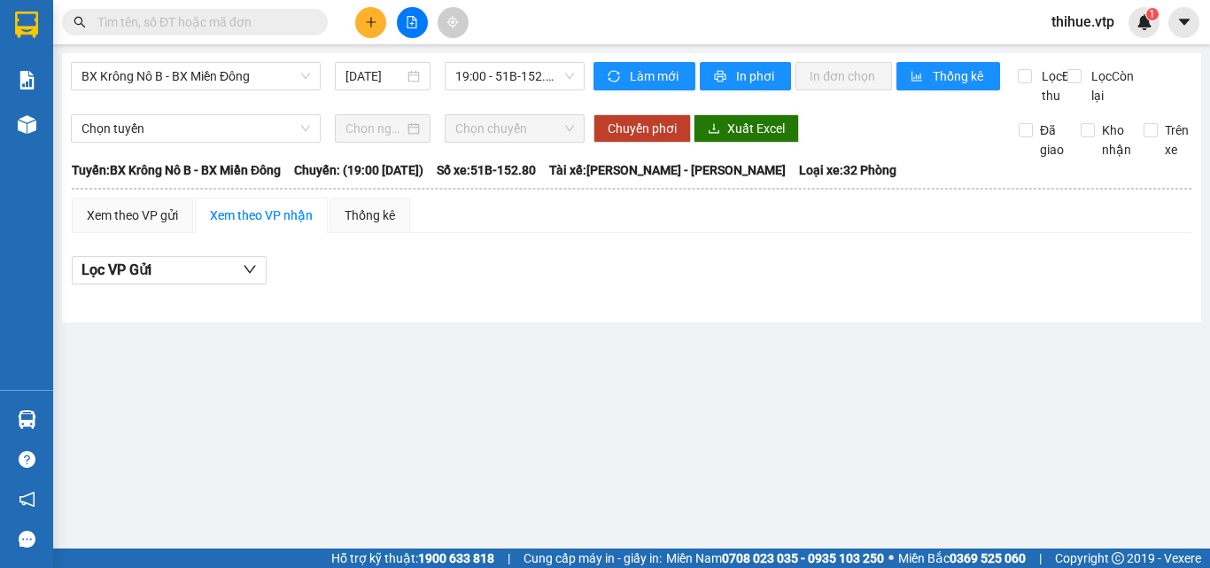
click at [229, 22] on input "text" at bounding box center [201, 21] width 209 height 19
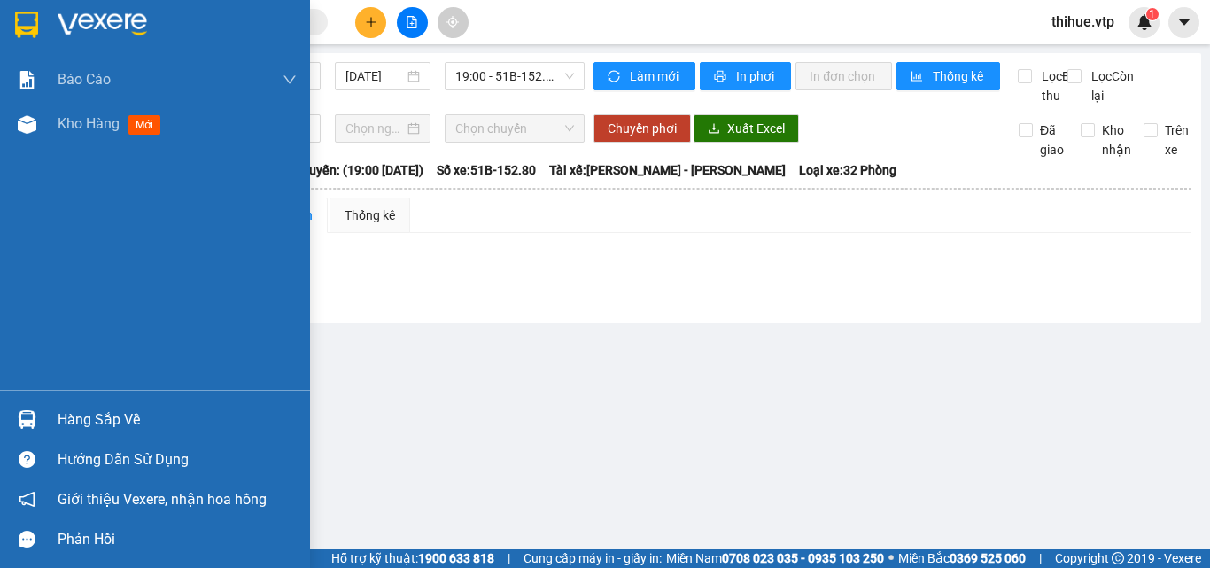
drag, startPoint x: 44, startPoint y: 23, endPoint x: 55, endPoint y: 20, distance: 11.0
click at [50, 20] on div at bounding box center [155, 29] width 310 height 58
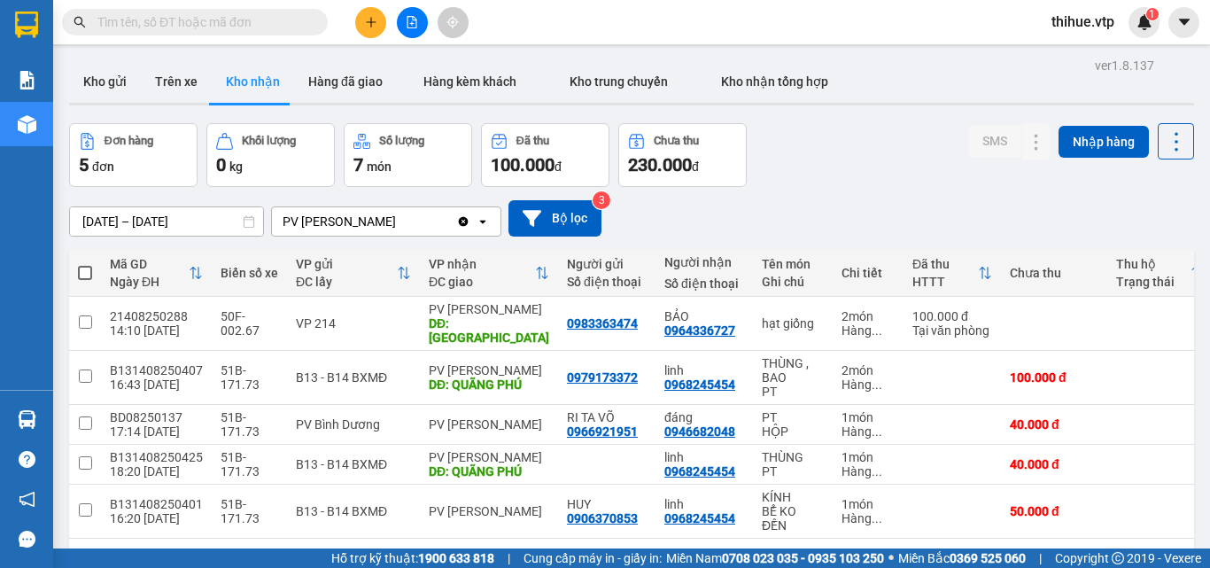
drag, startPoint x: 188, startPoint y: 25, endPoint x: 204, endPoint y: 14, distance: 19.2
click at [204, 14] on input "text" at bounding box center [201, 21] width 209 height 19
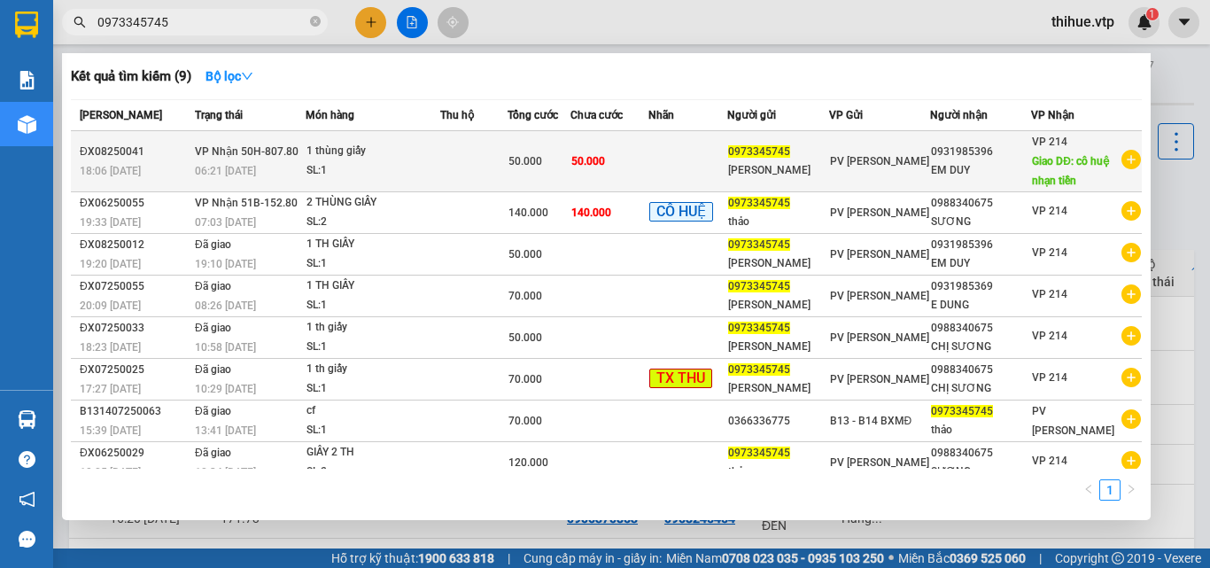
type input "0973345745"
click at [379, 151] on div "1 thùng giấy" at bounding box center [372, 151] width 133 height 19
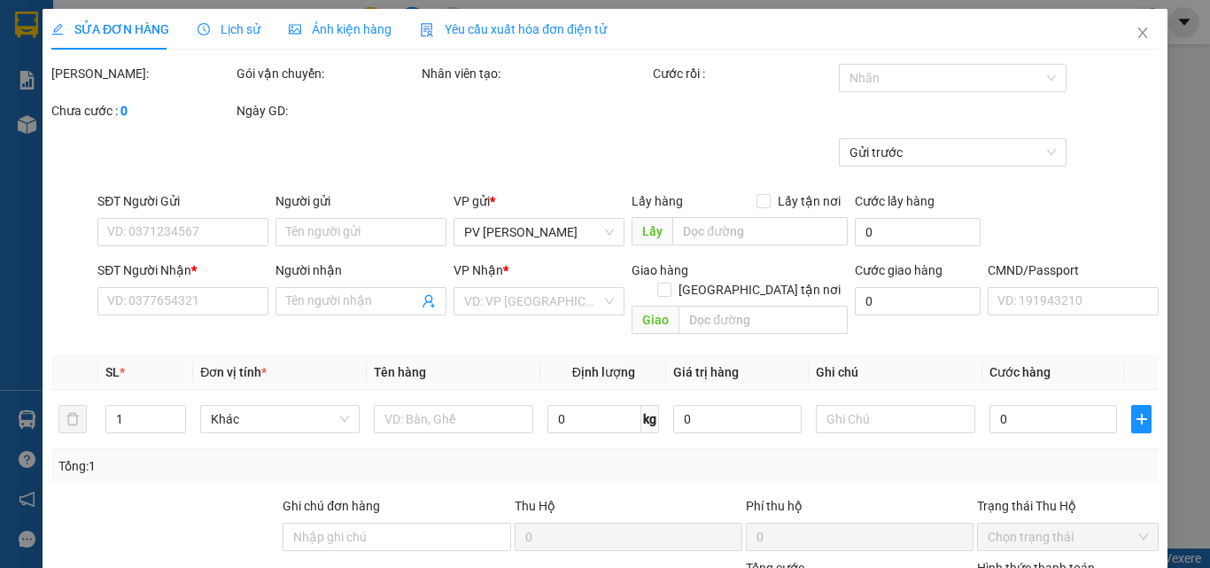
type input "0973345745"
type input "[PERSON_NAME]"
type input "0931985396"
type input "EM DUY"
type input "cô huệ nhạn tiền"
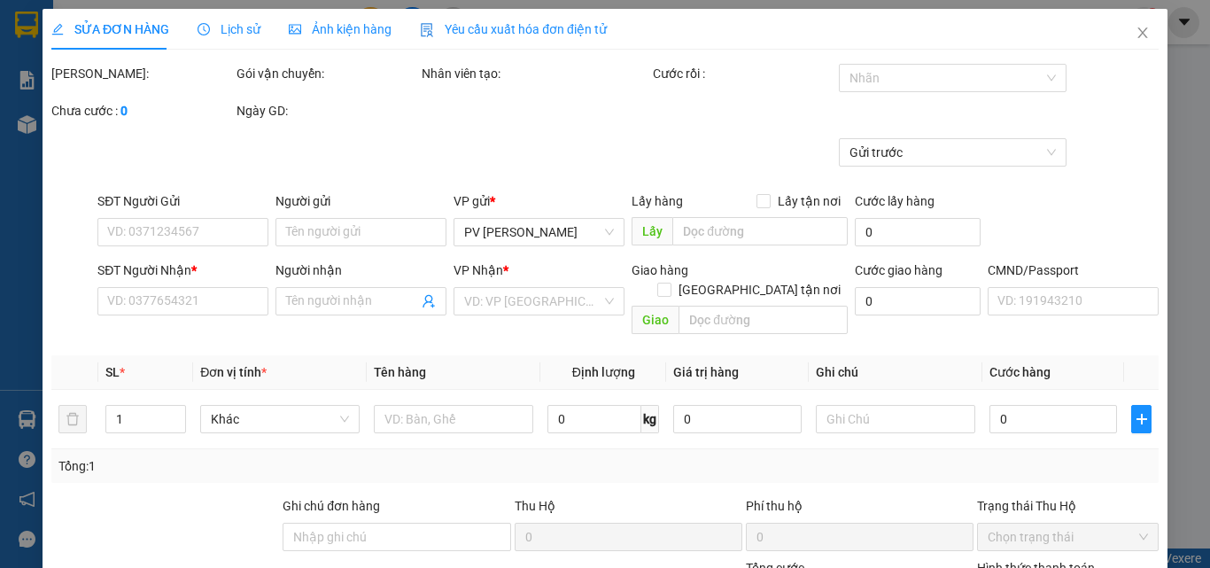
type input "cô huệ nhạn tiền"
type input "50.000"
type input "2.500"
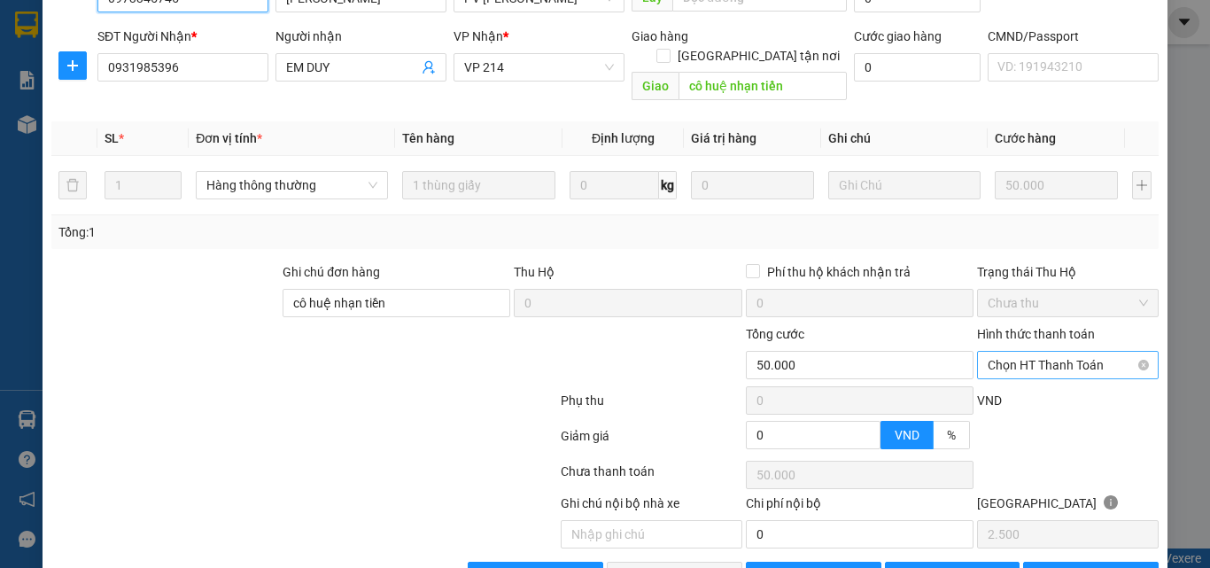
scroll to position [271, 0]
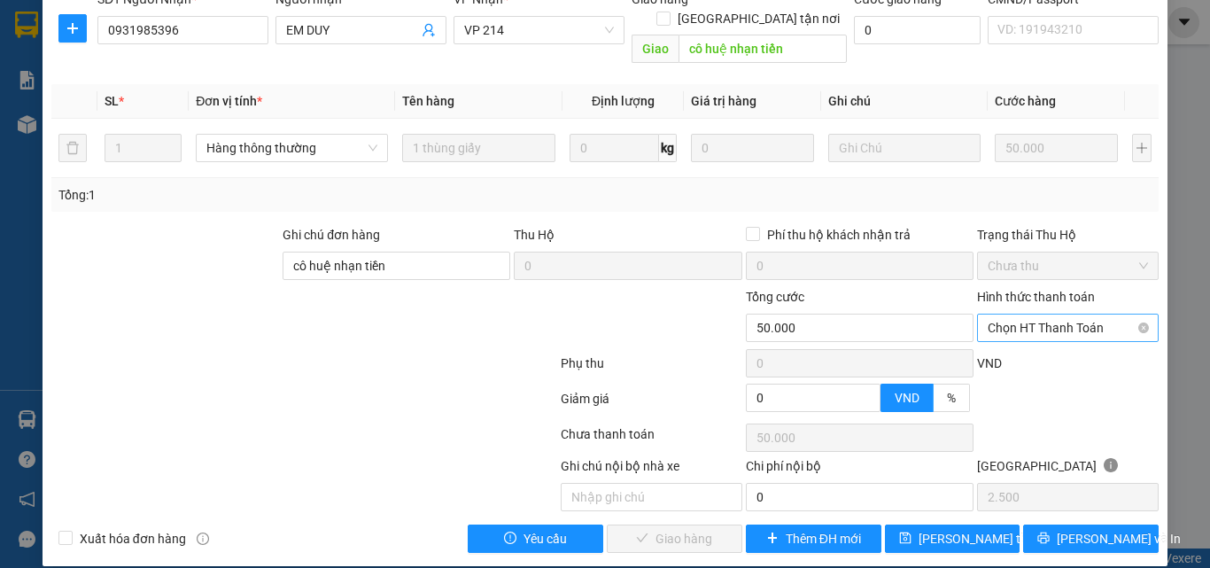
click at [1052, 314] on span "Chọn HT Thanh Toán" at bounding box center [1068, 327] width 160 height 27
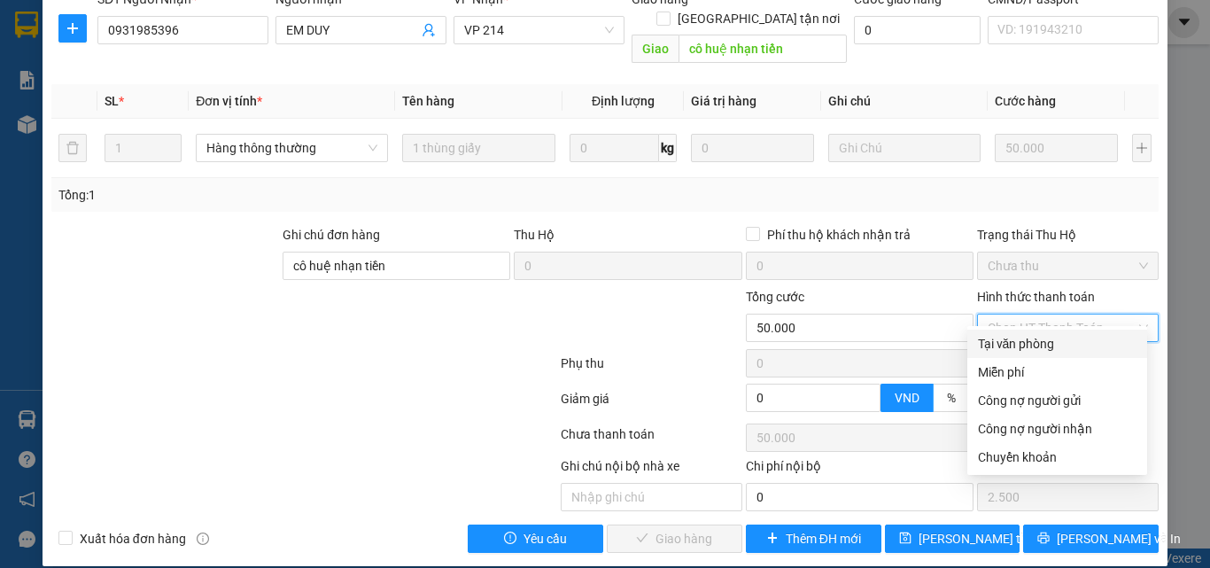
click at [1020, 342] on div "Tại văn phòng" at bounding box center [1057, 343] width 159 height 19
type input "0"
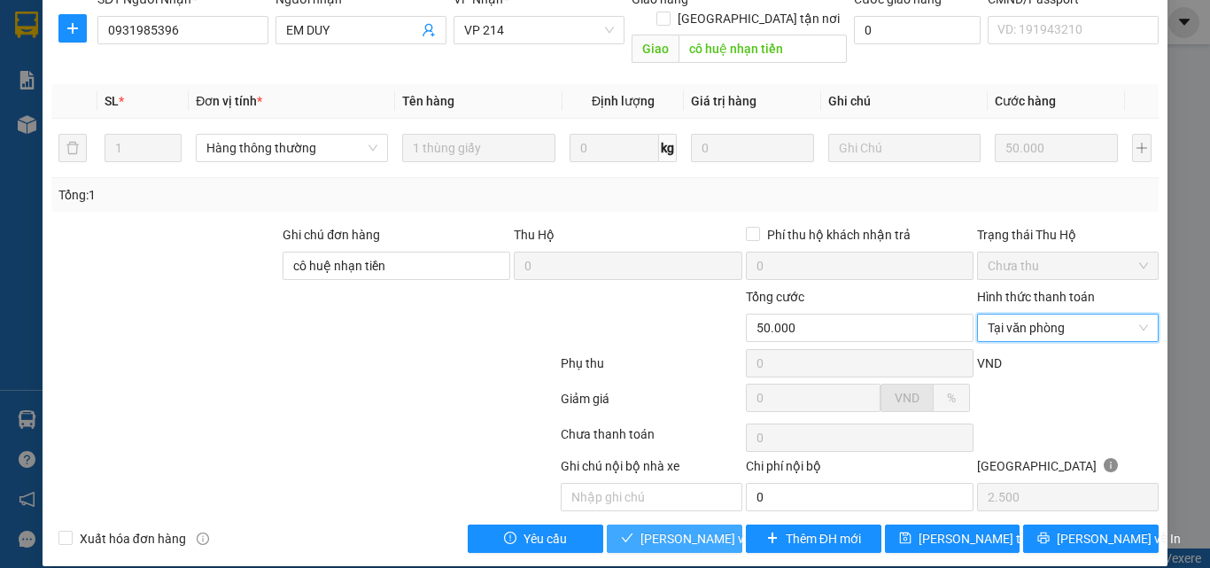
click at [692, 529] on span "[PERSON_NAME] và Giao hàng" at bounding box center [725, 538] width 170 height 19
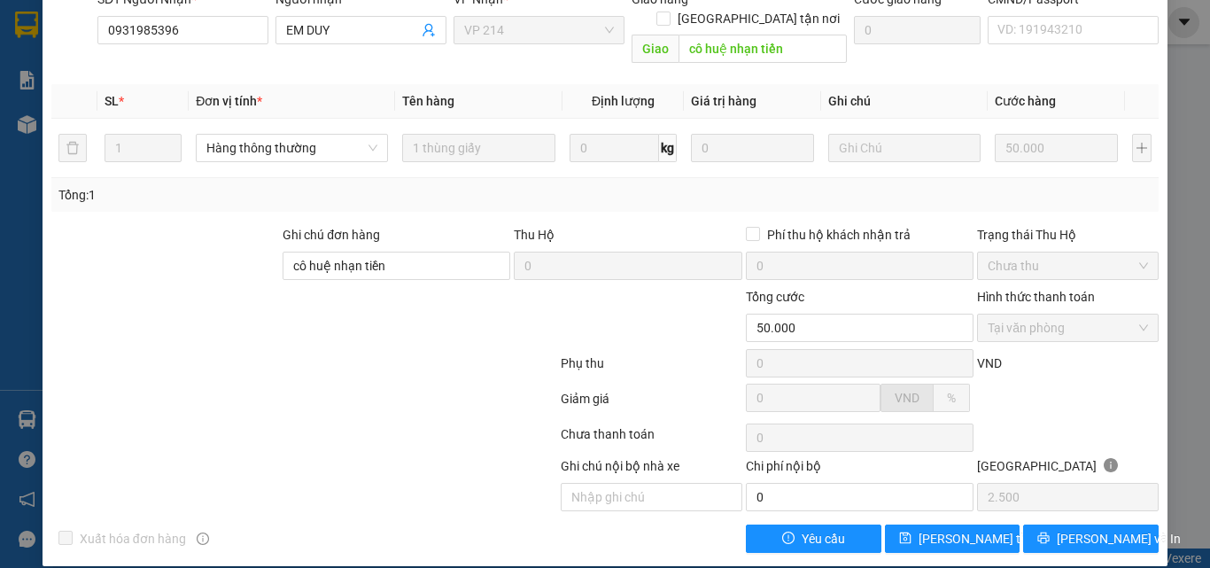
click at [1032, 290] on label "Hình thức thanh toán" at bounding box center [1036, 297] width 118 height 14
click at [1042, 290] on label "Hình thức thanh toán" at bounding box center [1036, 297] width 118 height 14
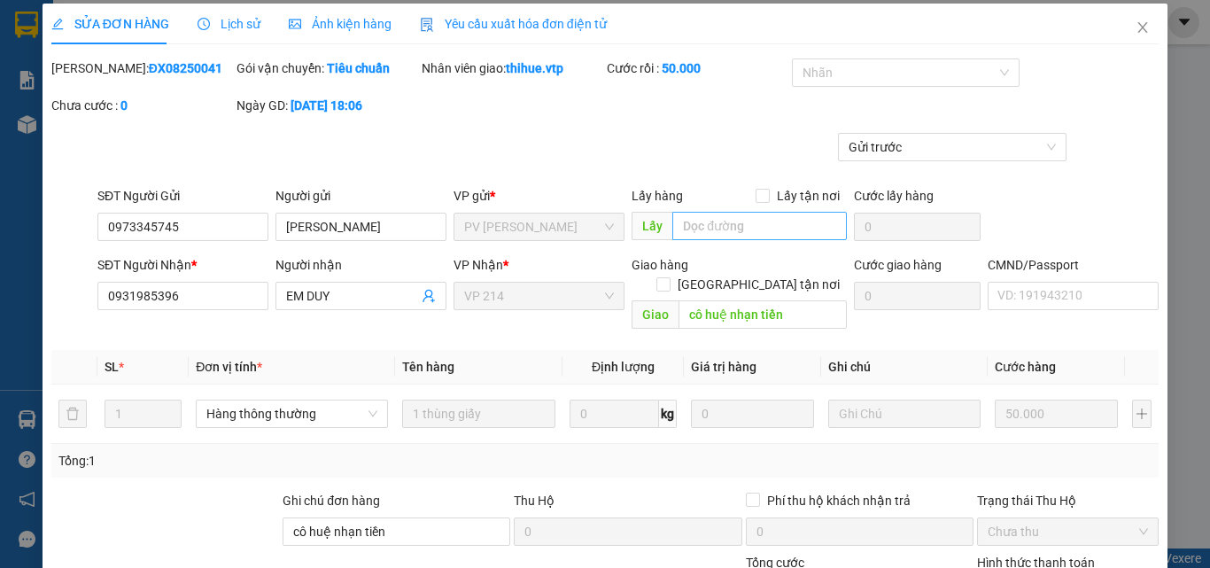
scroll to position [0, 0]
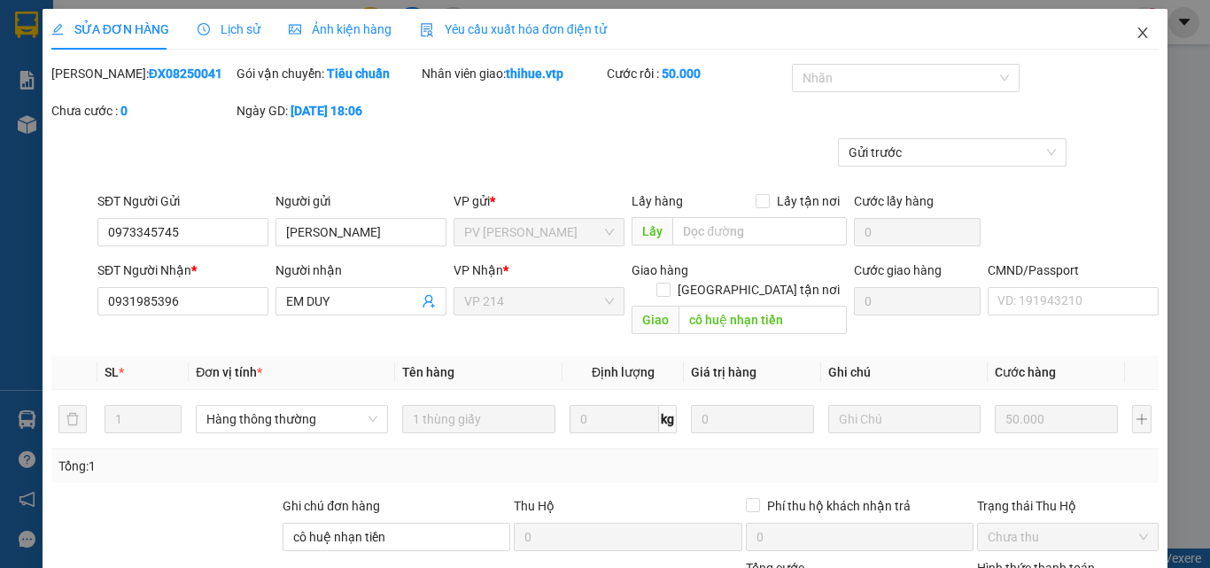
click at [1144, 32] on span "Close" at bounding box center [1143, 34] width 50 height 50
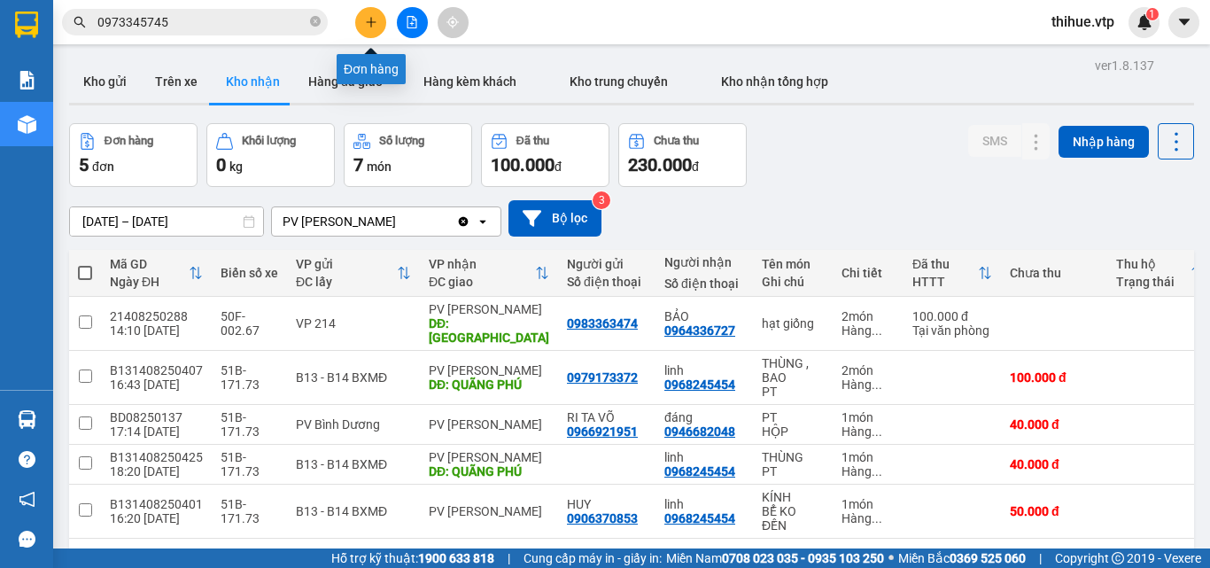
click at [372, 19] on icon "plus" at bounding box center [371, 22] width 12 height 12
